Goal: Information Seeking & Learning: Learn about a topic

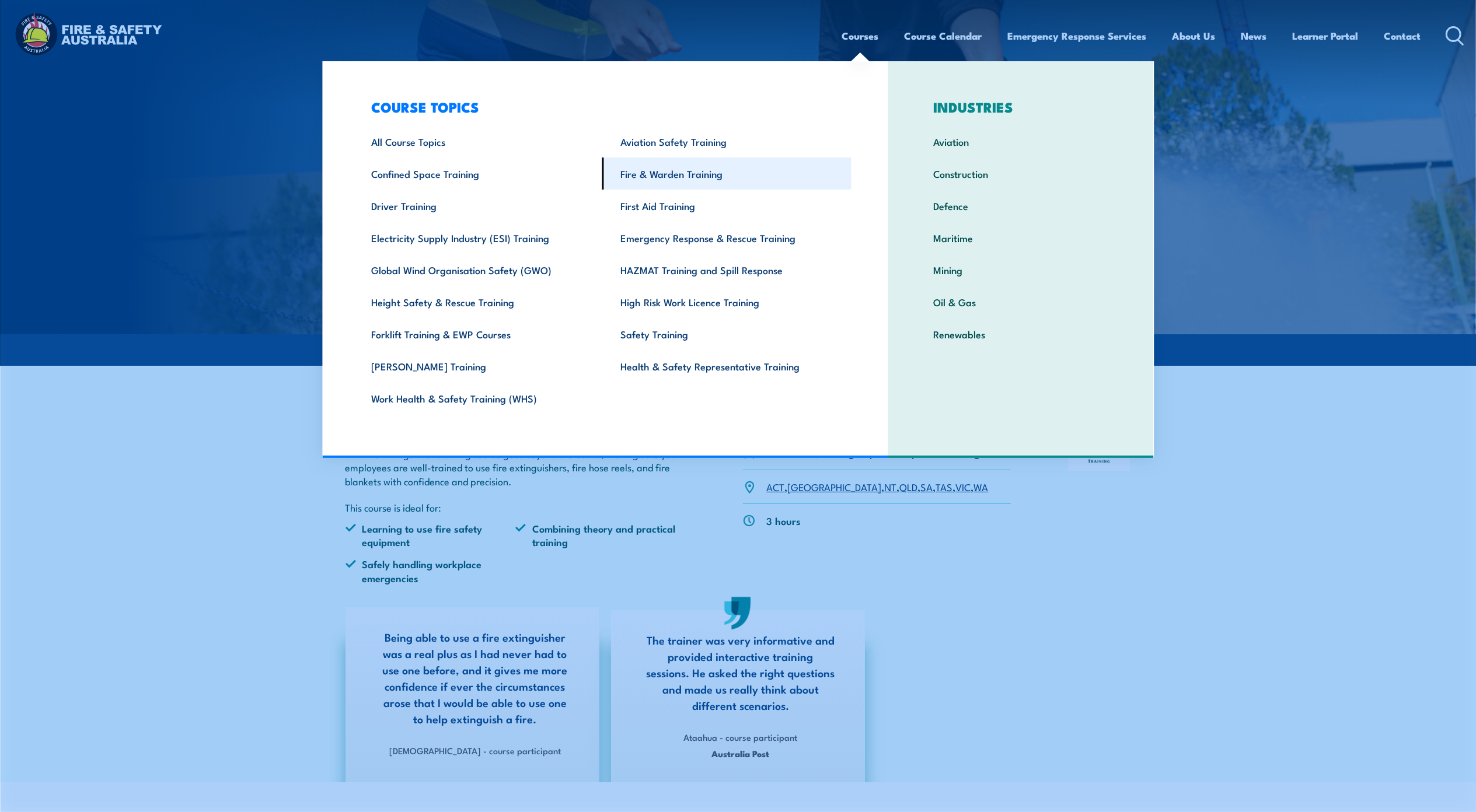
click at [683, 175] on link "Fire & Warden Training" at bounding box center [727, 173] width 249 height 32
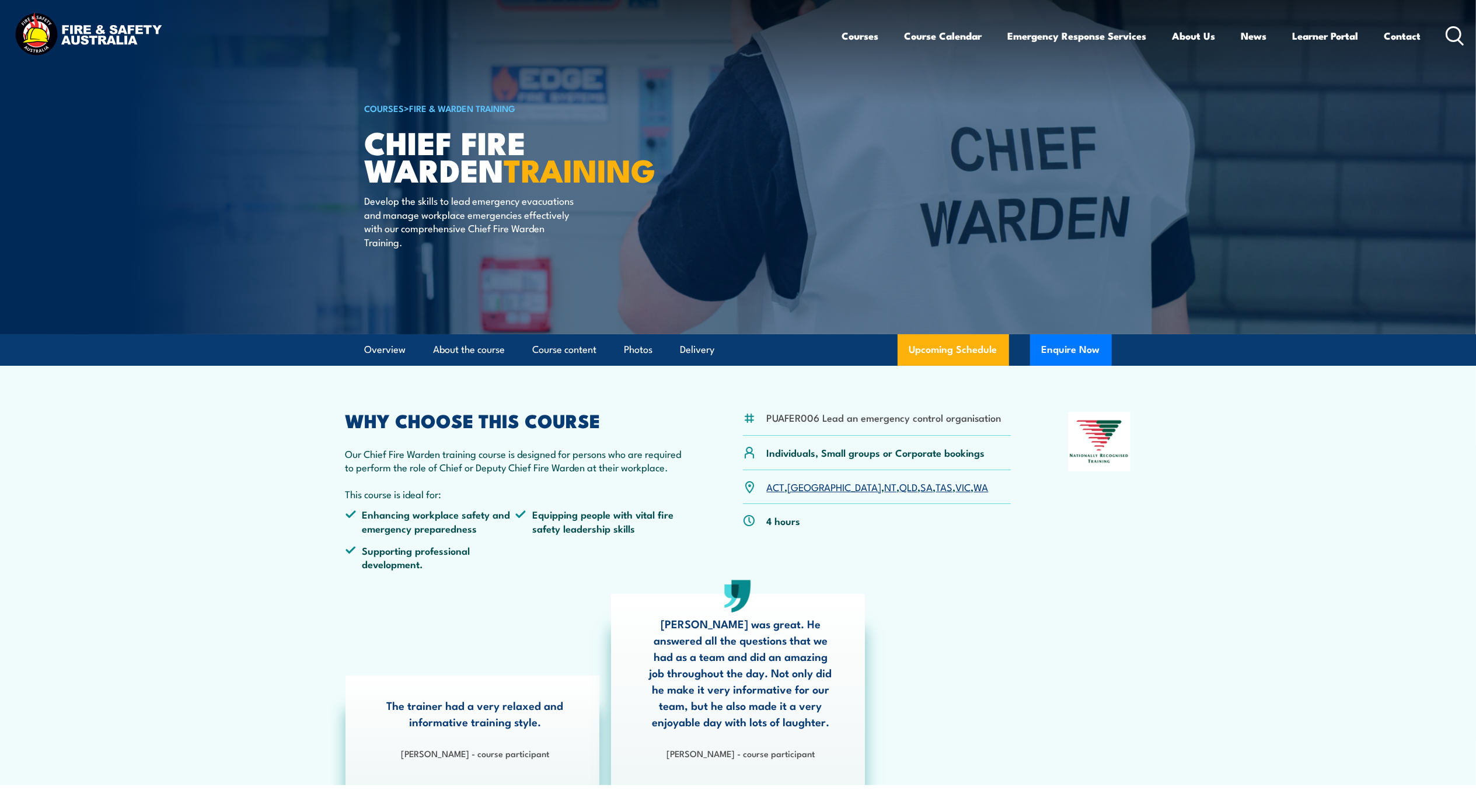
click at [974, 484] on link "WA" at bounding box center [981, 486] width 15 height 14
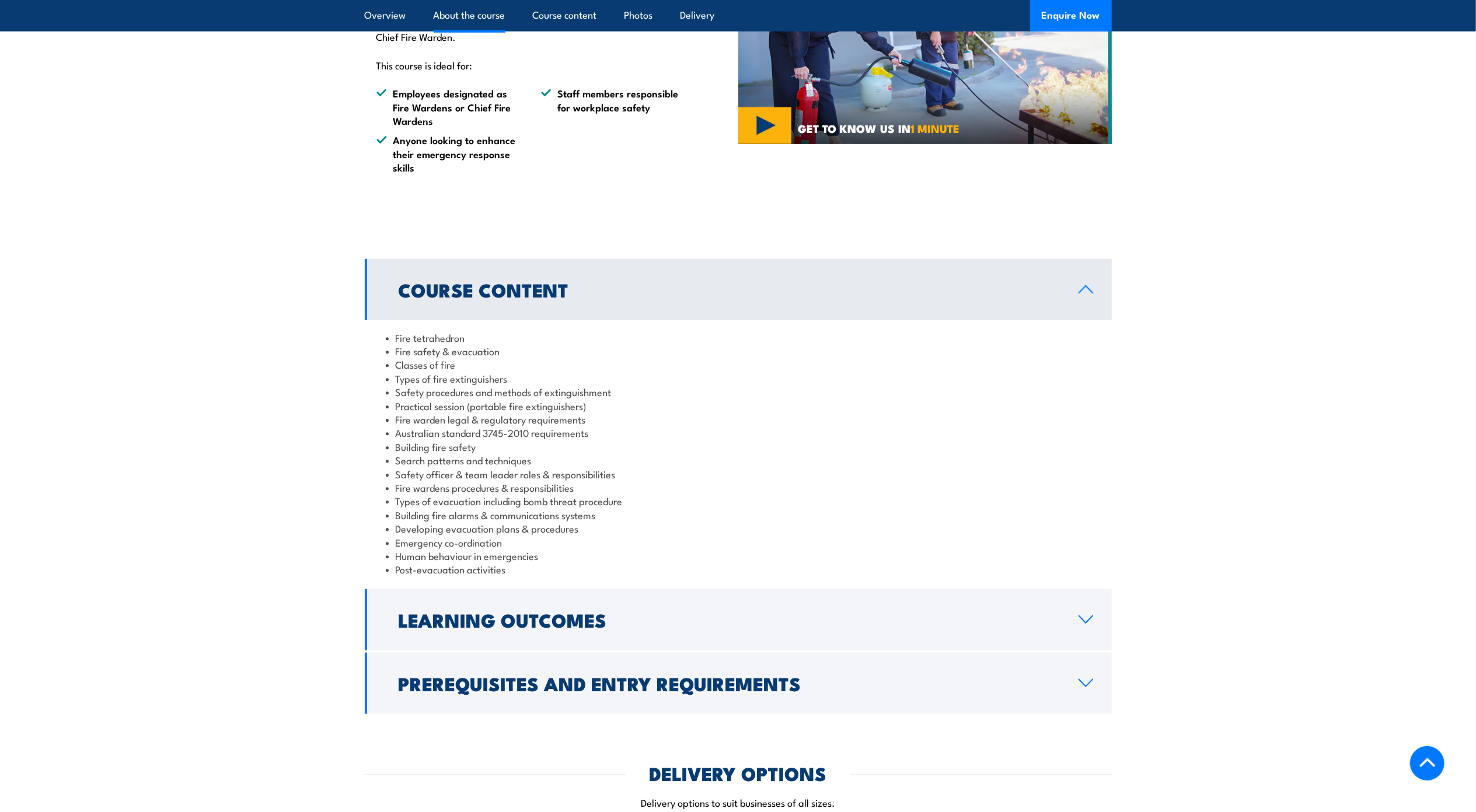
scroll to position [778, 0]
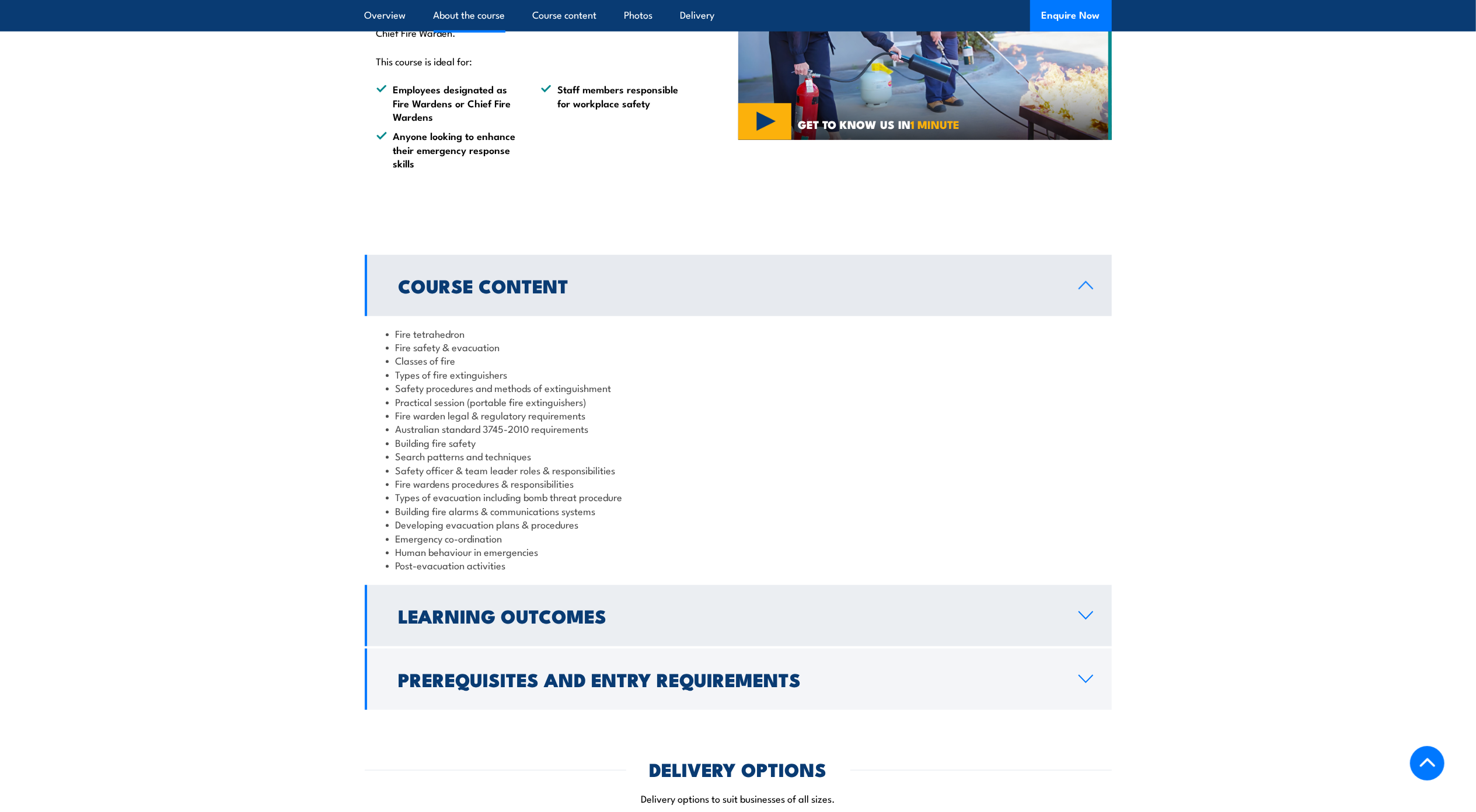
click at [1024, 596] on link "Learning Outcomes" at bounding box center [738, 616] width 747 height 61
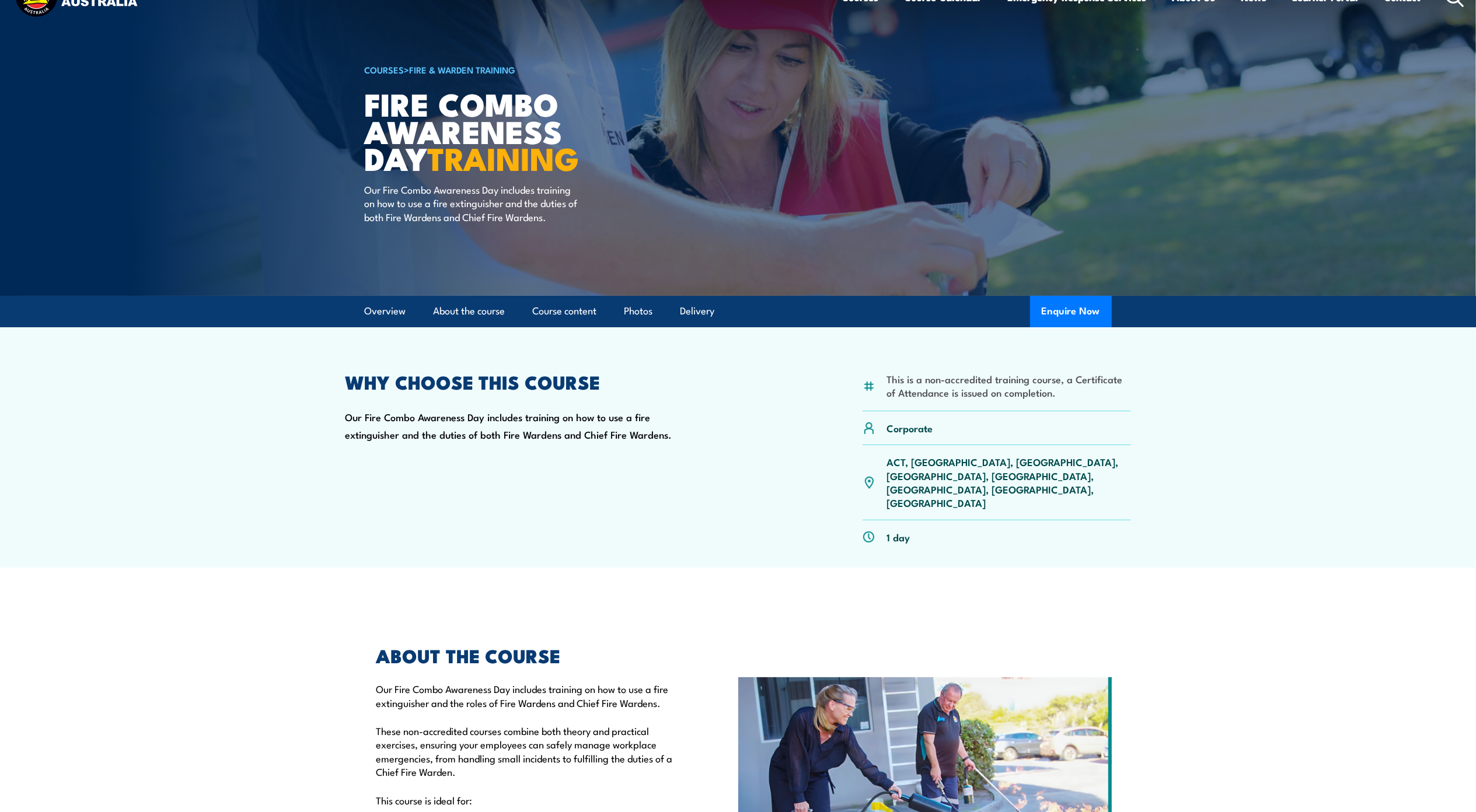
scroll to position [0, 0]
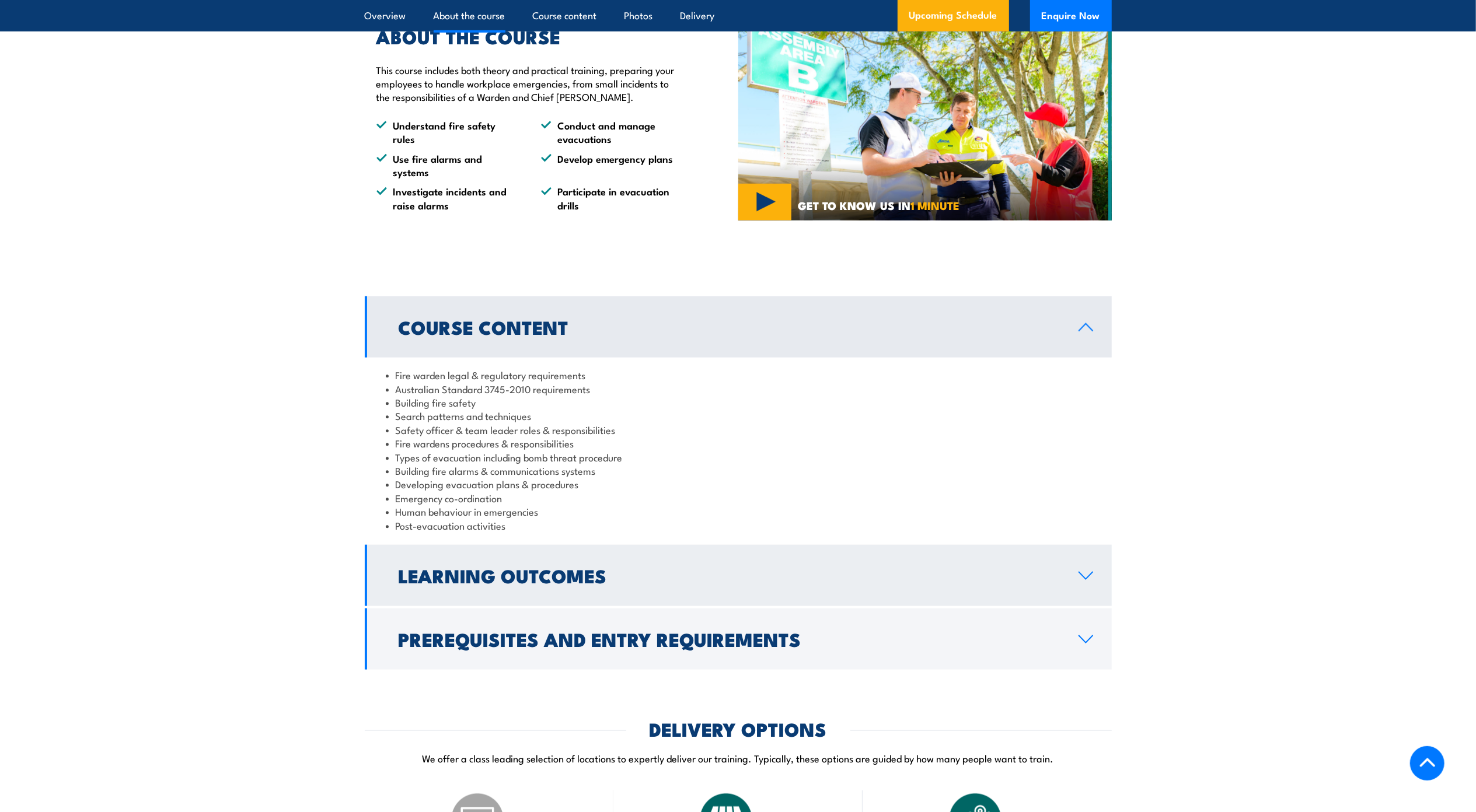
scroll to position [855, 0]
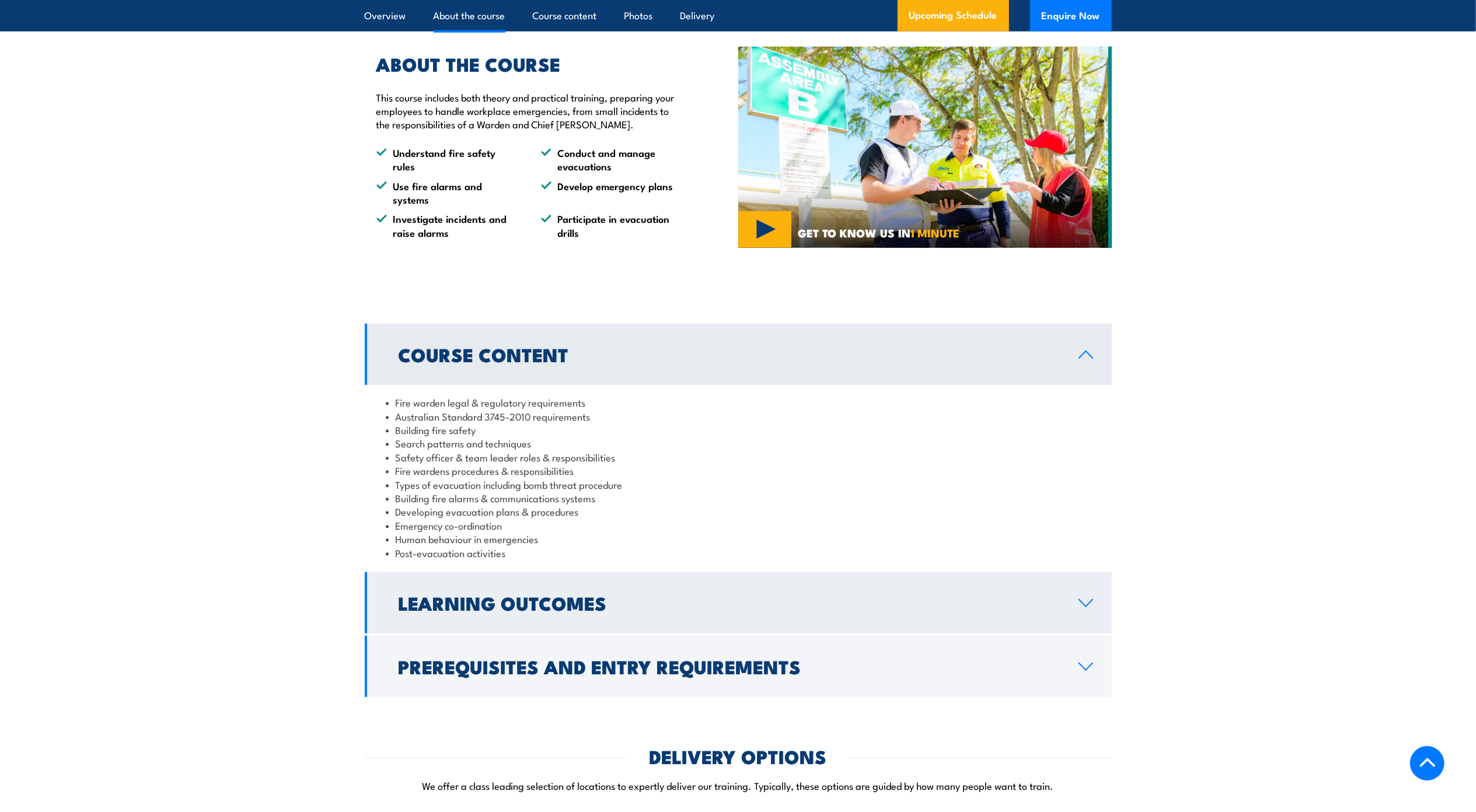
click at [1093, 633] on link "Learning Outcomes" at bounding box center [738, 603] width 747 height 61
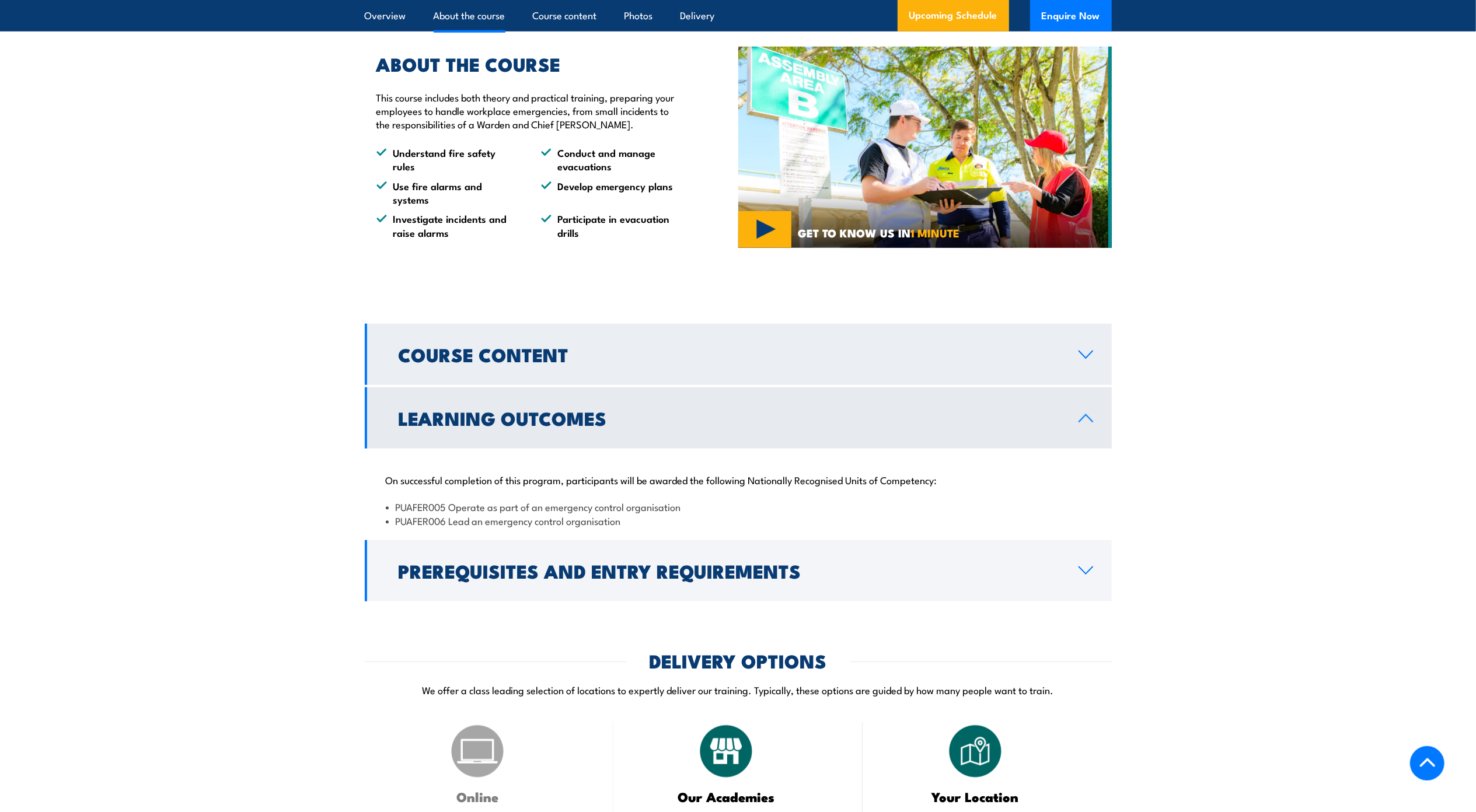
click at [1094, 358] on link "Course Content" at bounding box center [738, 354] width 747 height 61
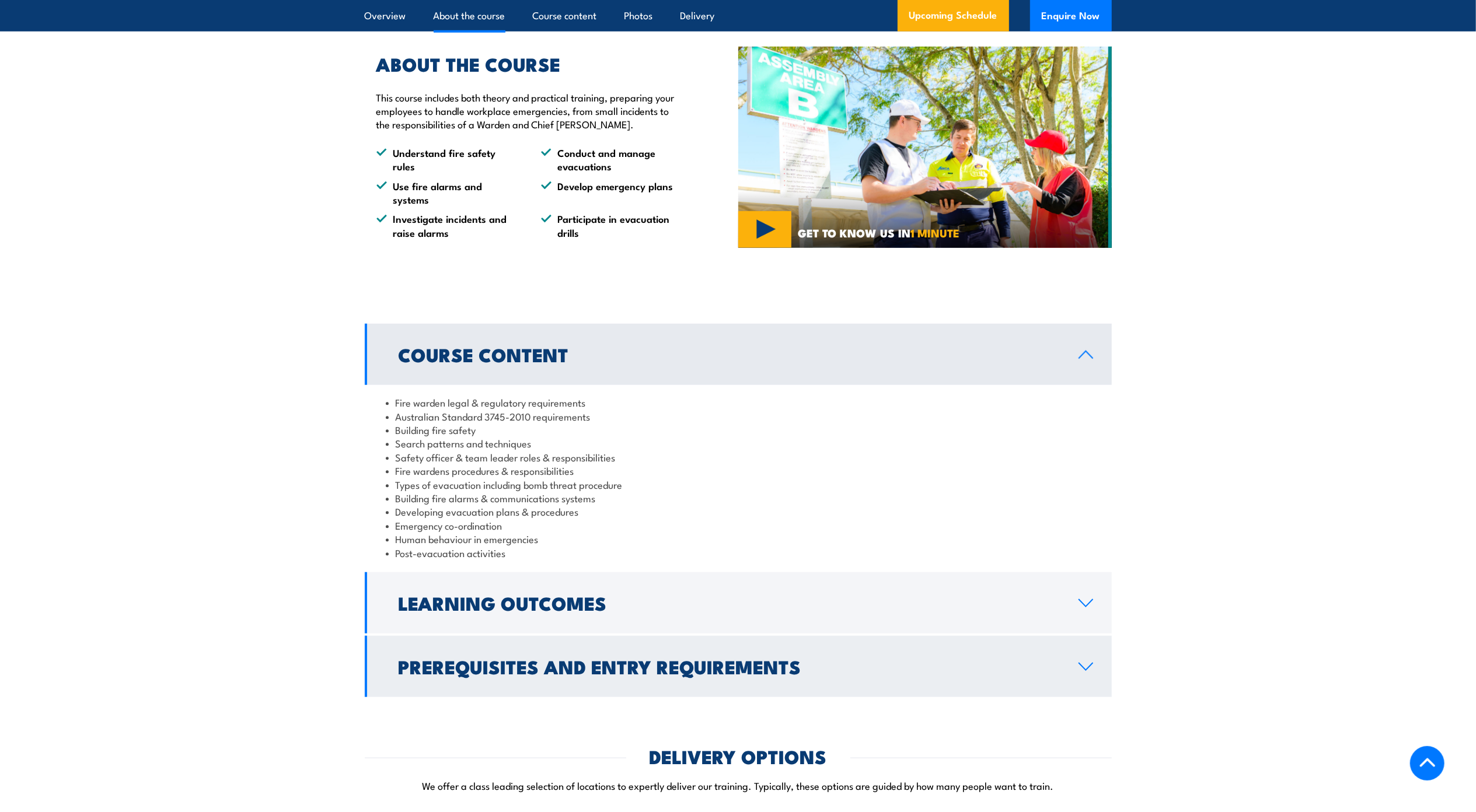
click at [738, 674] on h2 "Prerequisites and Entry Requirements" at bounding box center [729, 666] width 661 height 17
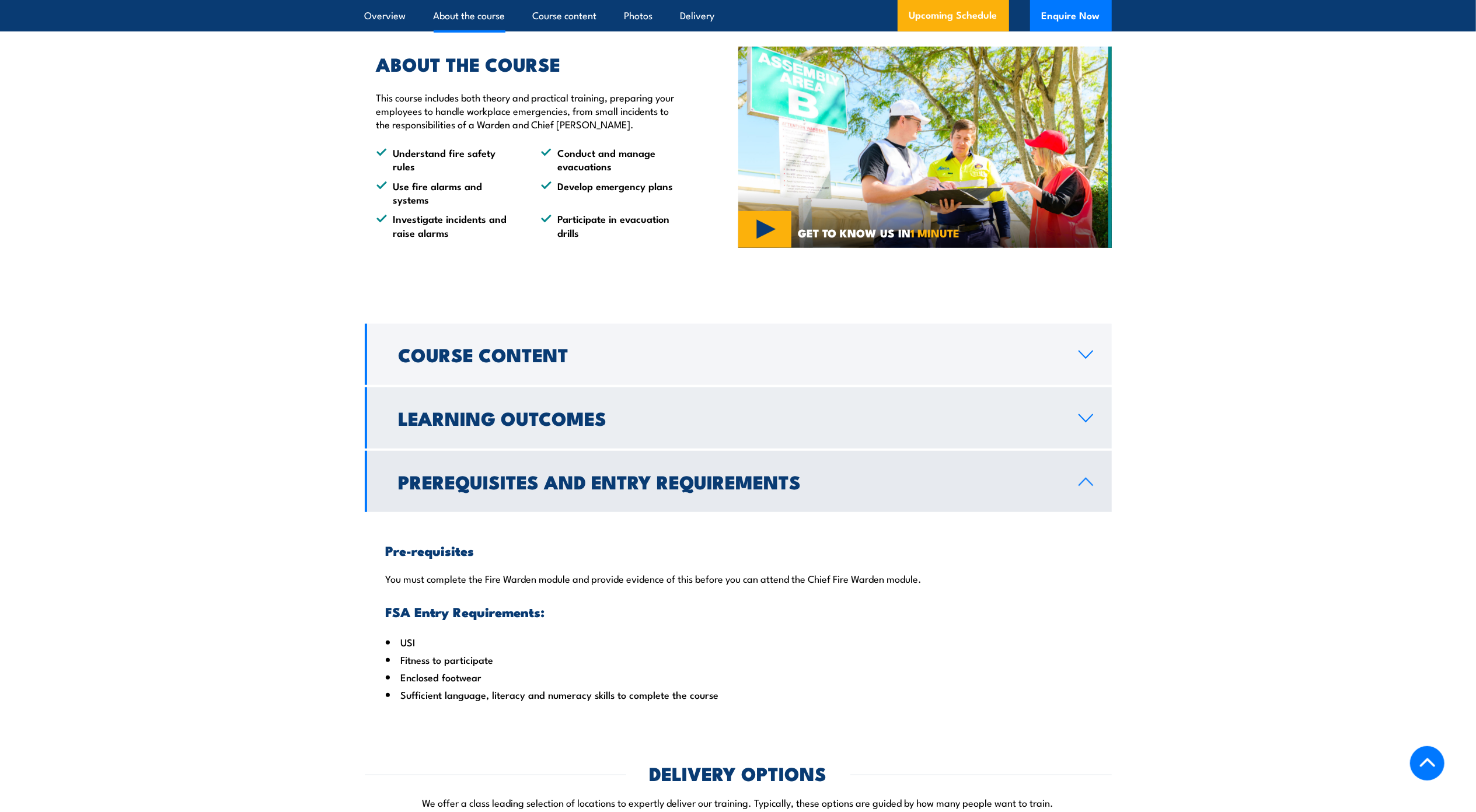
click at [1054, 426] on h2 "Learning Outcomes" at bounding box center [729, 417] width 661 height 17
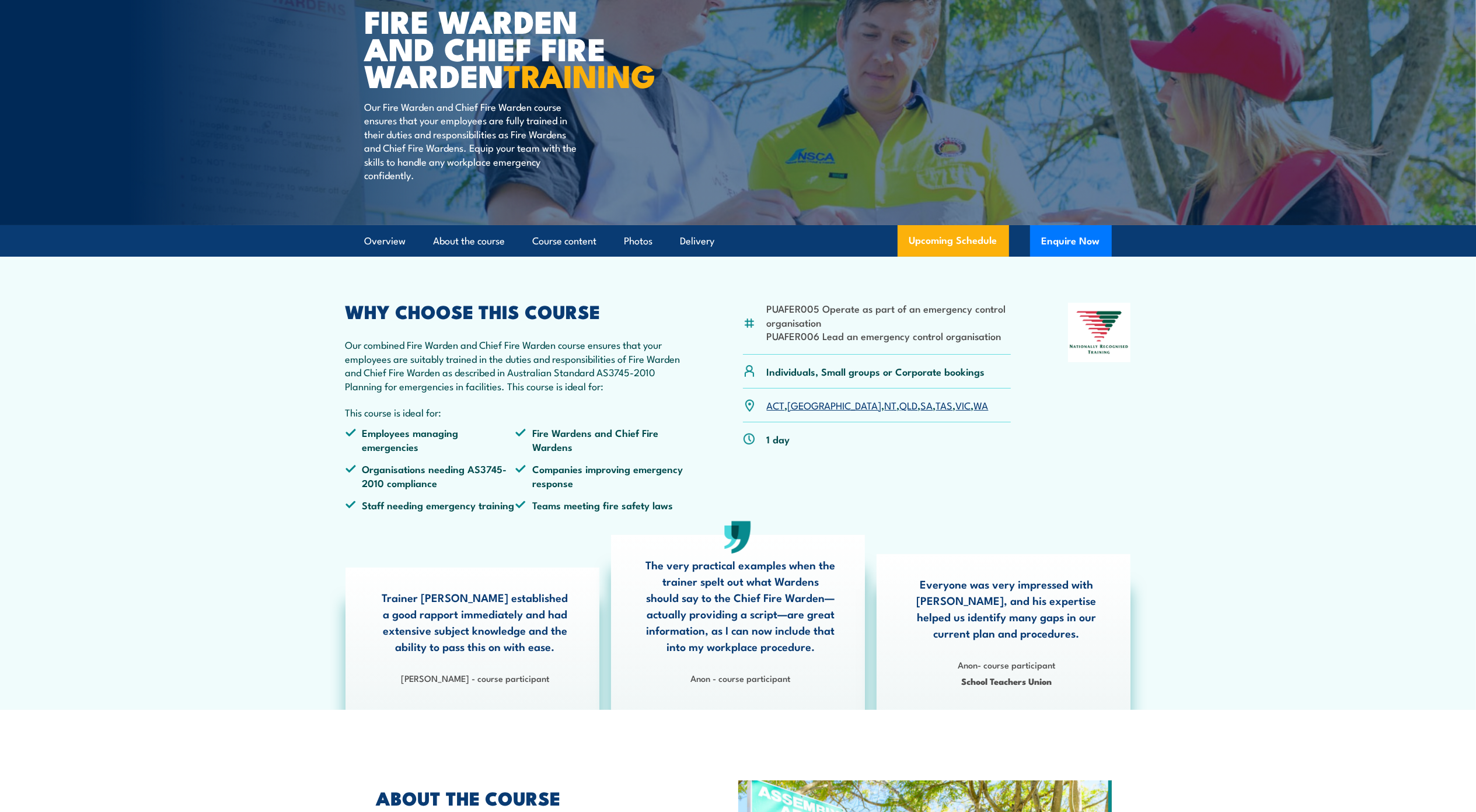
scroll to position [0, 0]
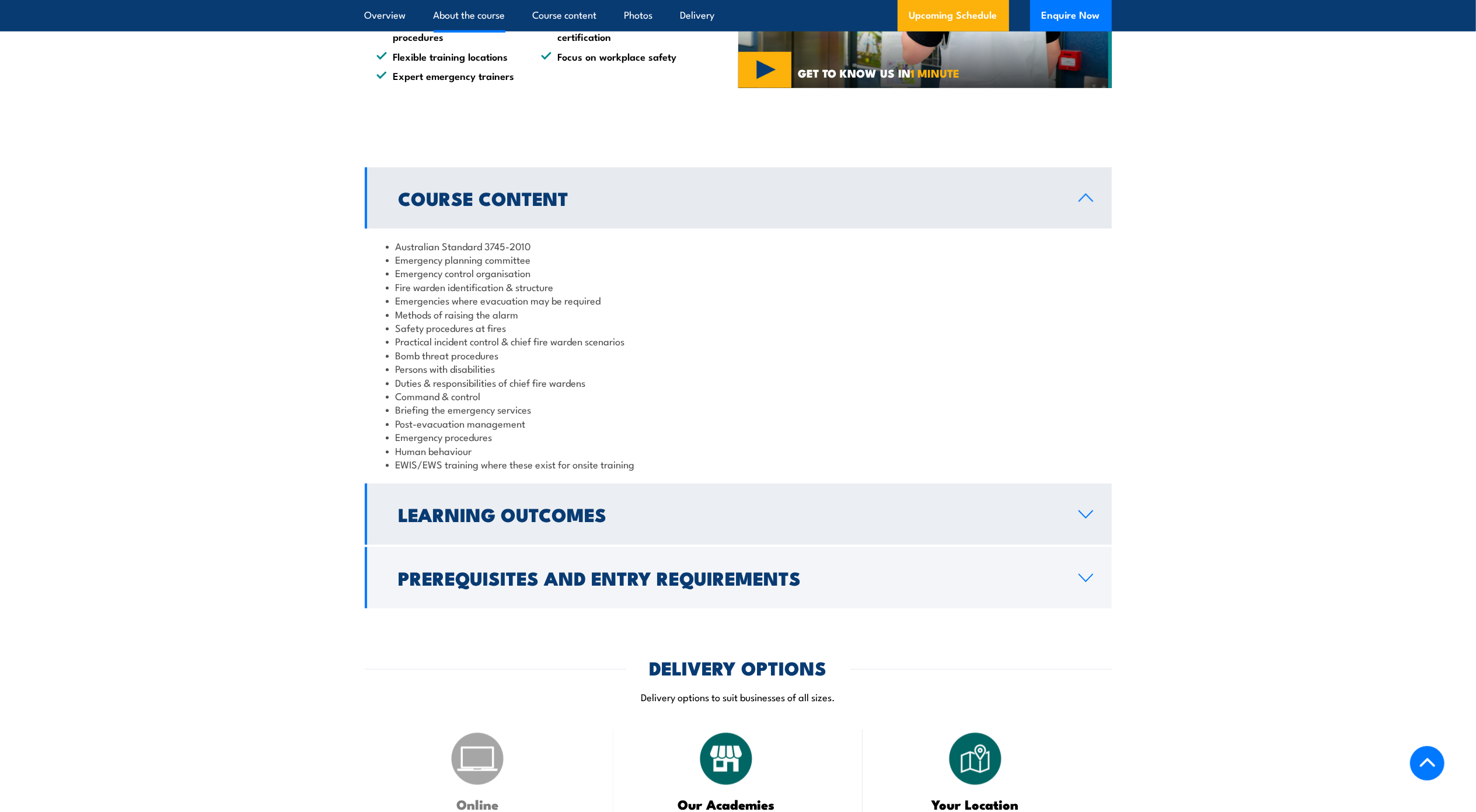
scroll to position [1070, 0]
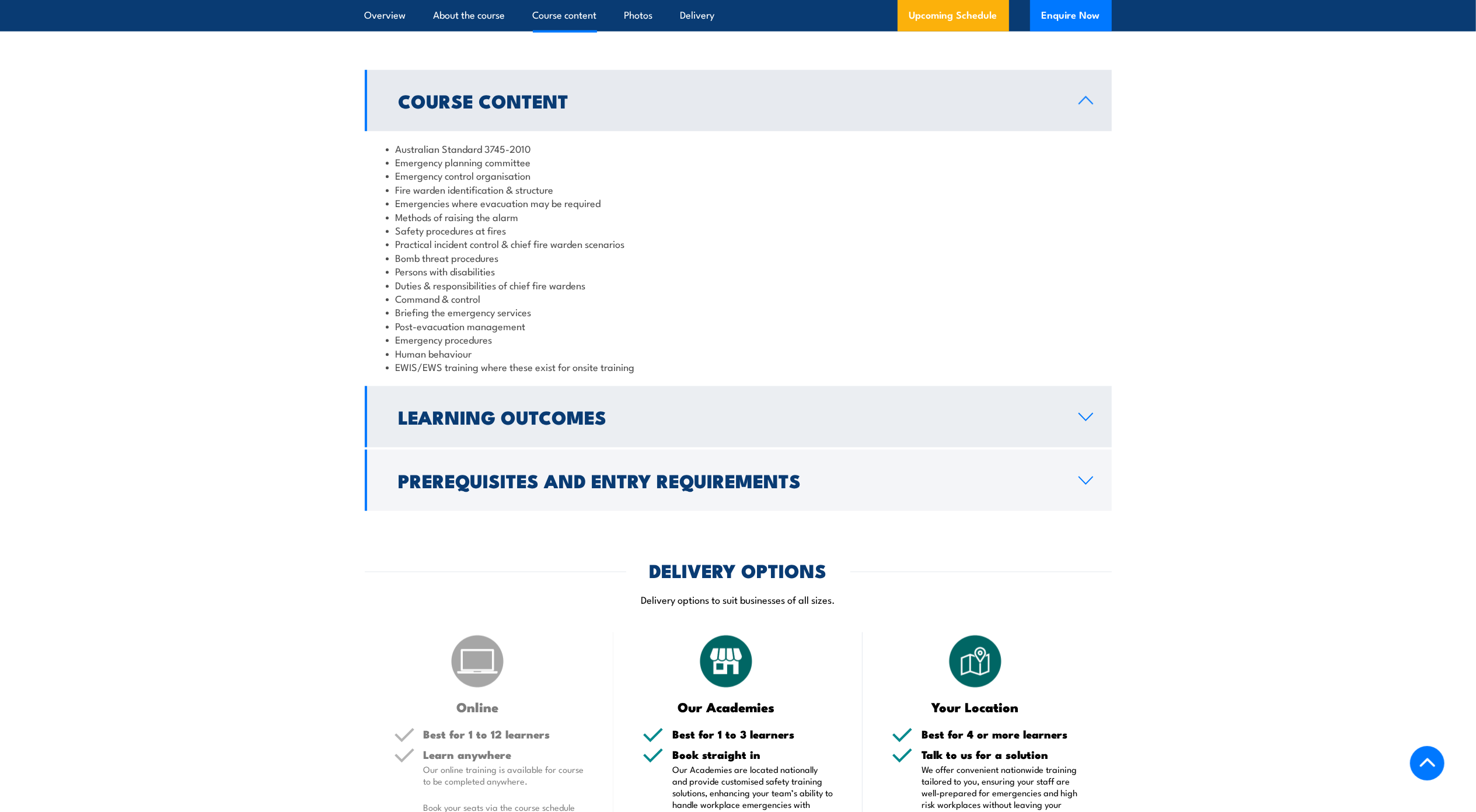
click at [610, 425] on link "Learning Outcomes" at bounding box center [738, 417] width 747 height 61
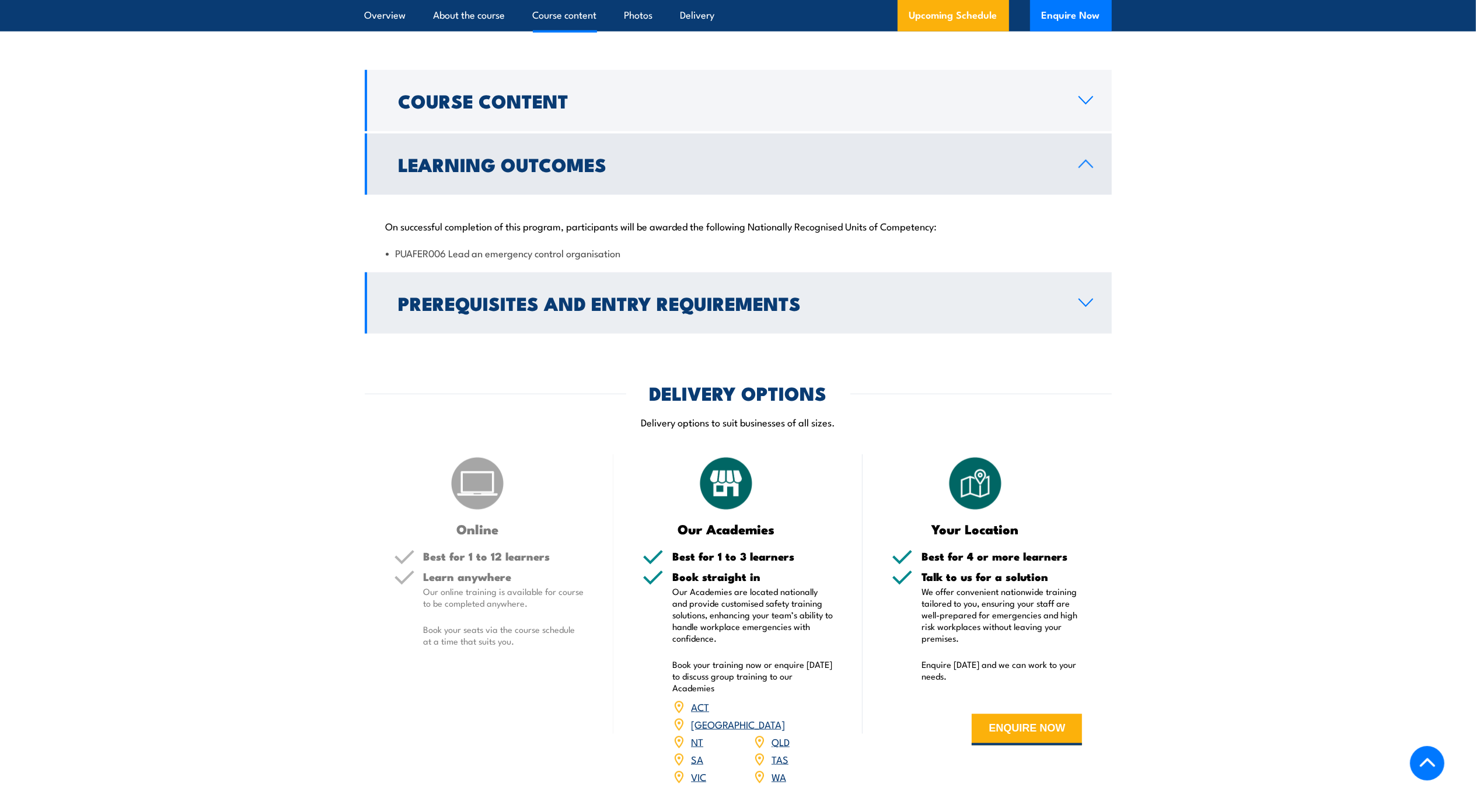
click at [896, 309] on h2 "Prerequisites and Entry Requirements" at bounding box center [729, 302] width 661 height 17
